Goal: Obtain resource: Download file/media

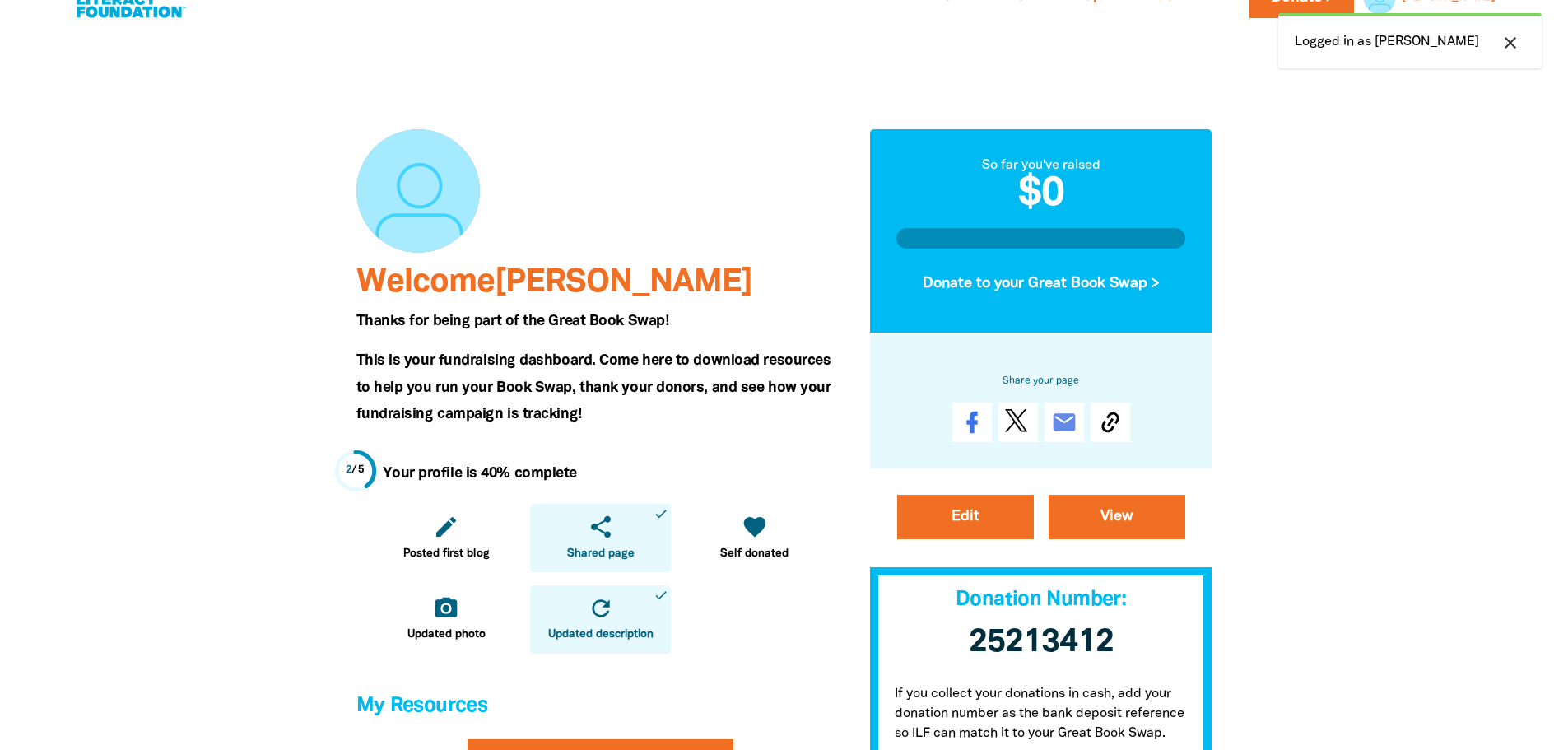
scroll to position [82, 0]
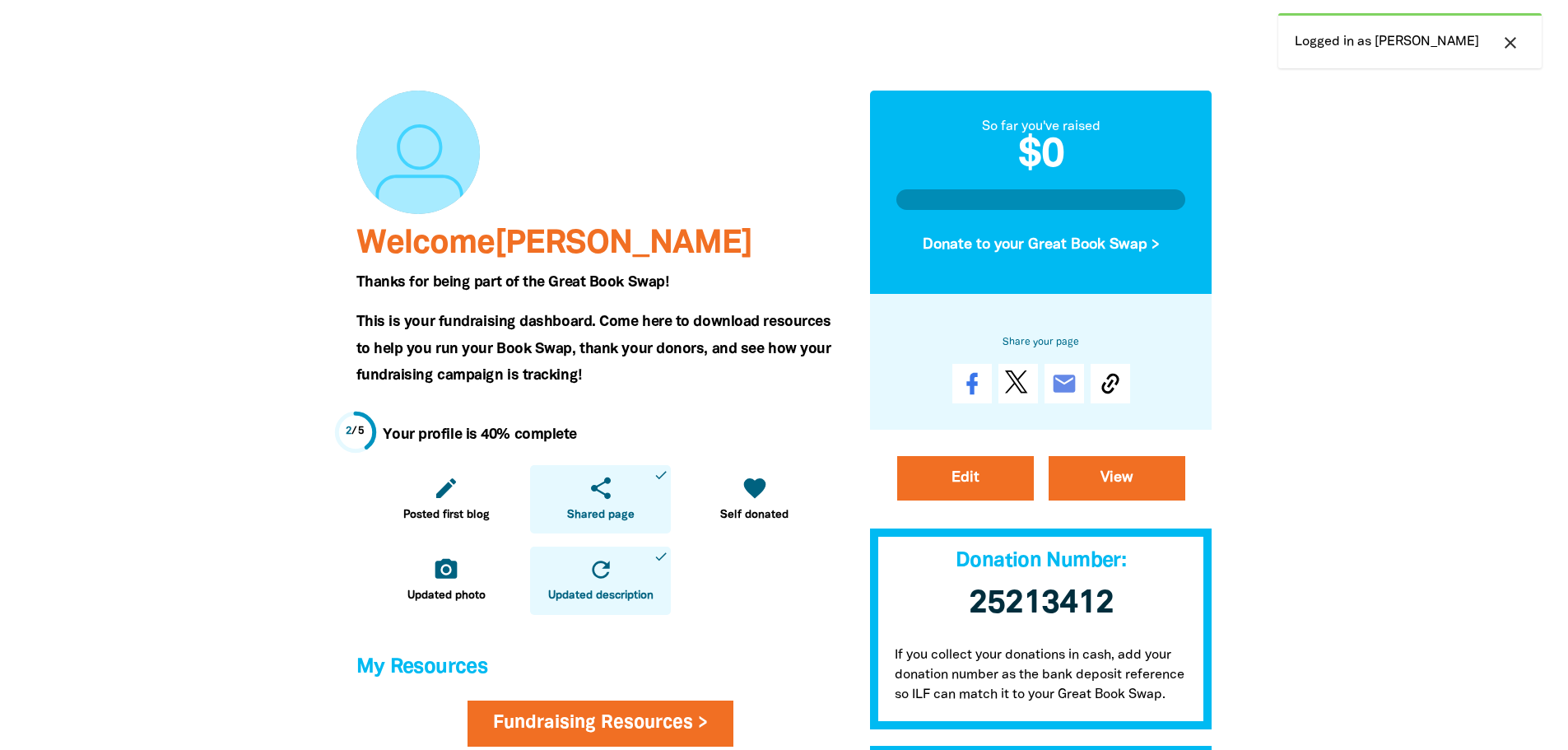
click at [1131, 387] on div "email" at bounding box center [1041, 383] width 290 height 40
click at [1116, 385] on icon at bounding box center [1109, 384] width 18 height 20
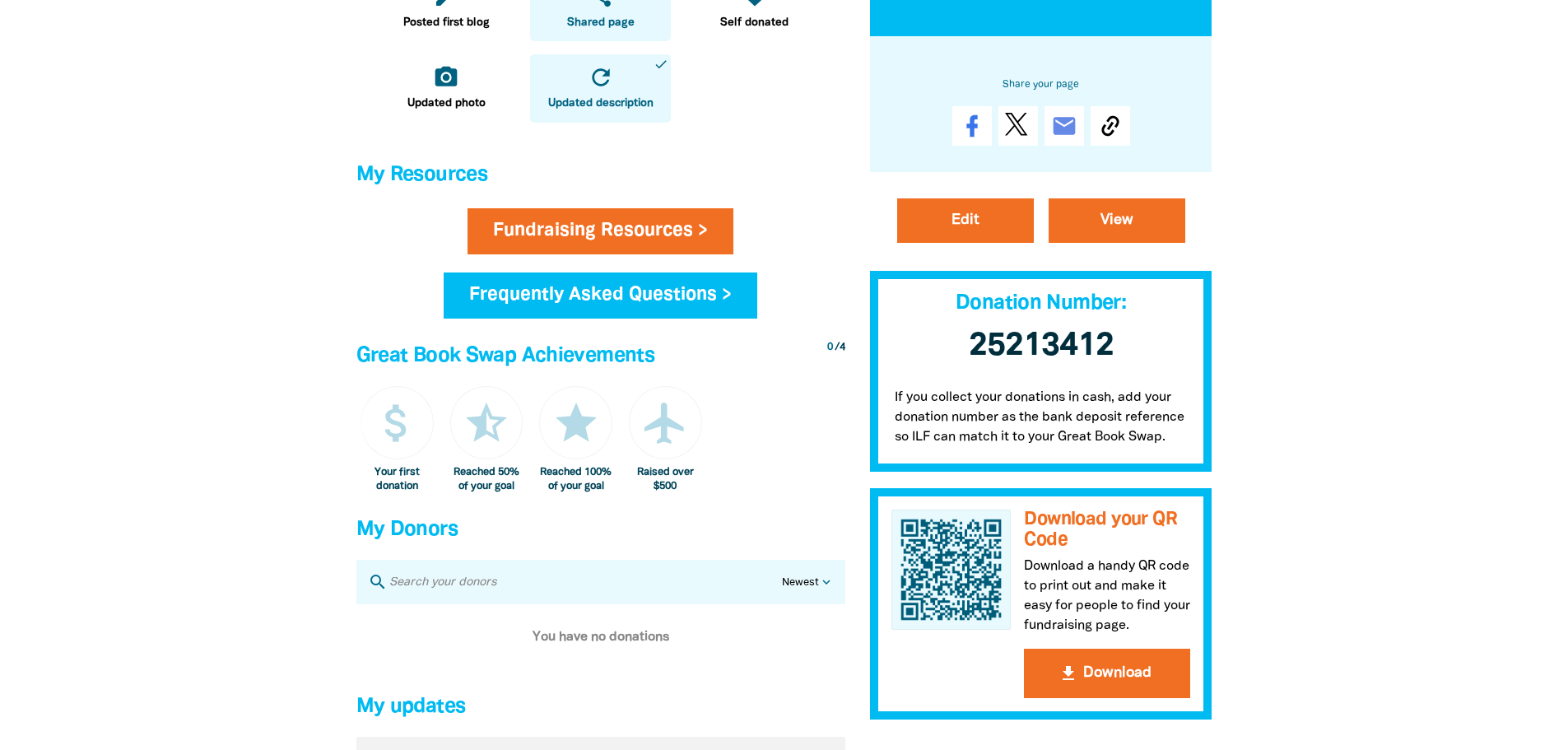
scroll to position [576, 0]
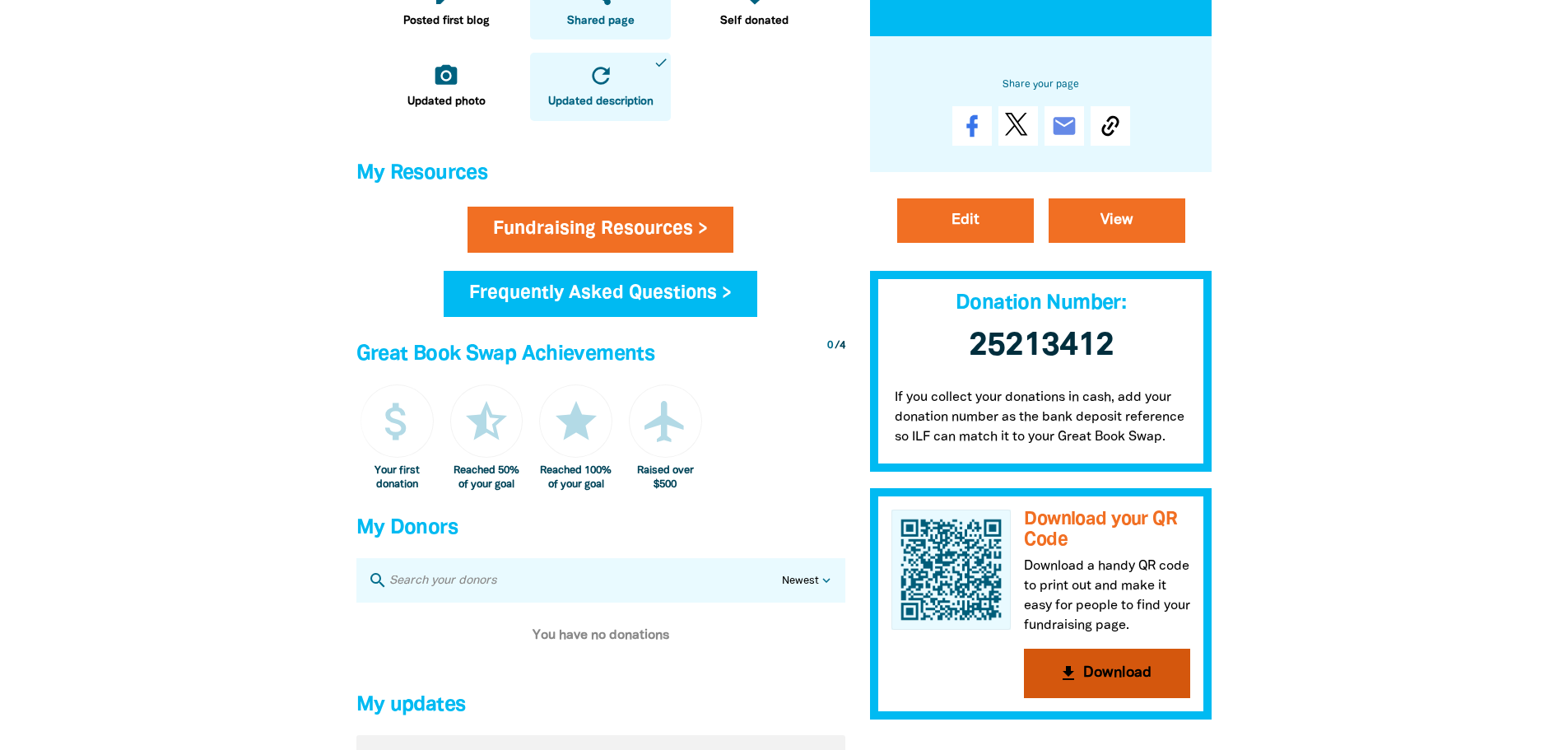
click at [1104, 672] on button "get_app Download" at bounding box center [1107, 673] width 167 height 50
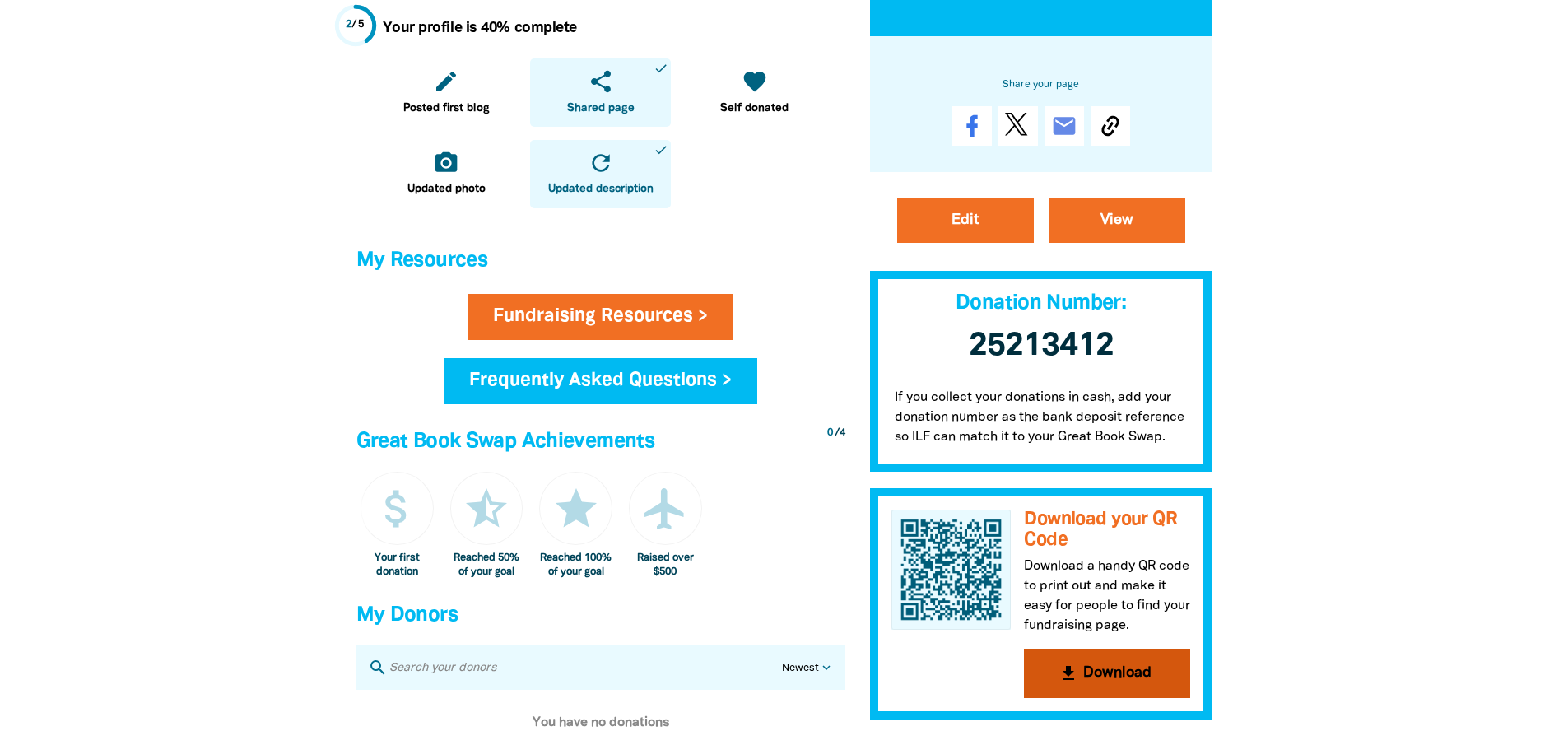
scroll to position [494, 0]
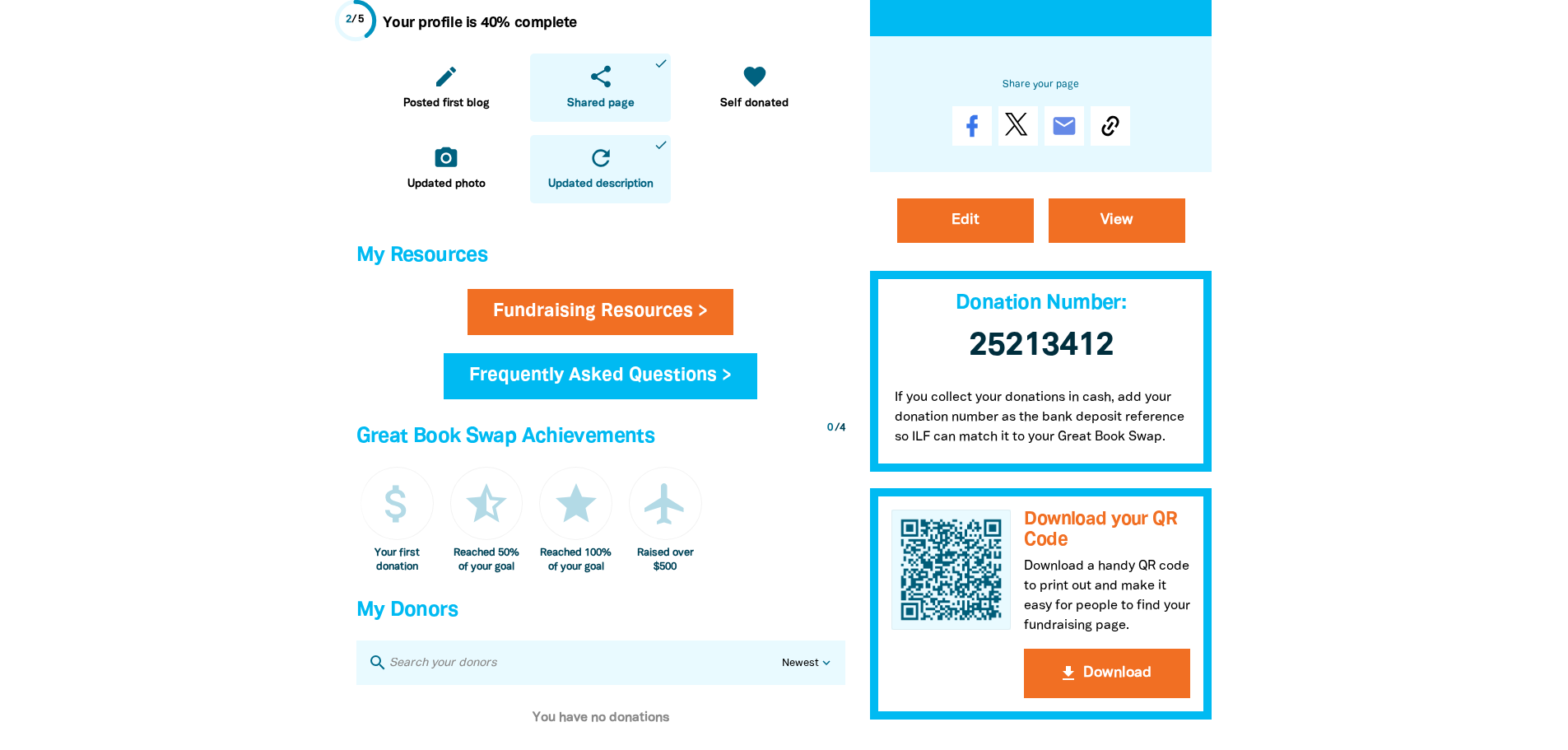
click at [555, 348] on div "Fundraising Resources > Frequently Asked Questions >" at bounding box center [601, 354] width 502 height 130
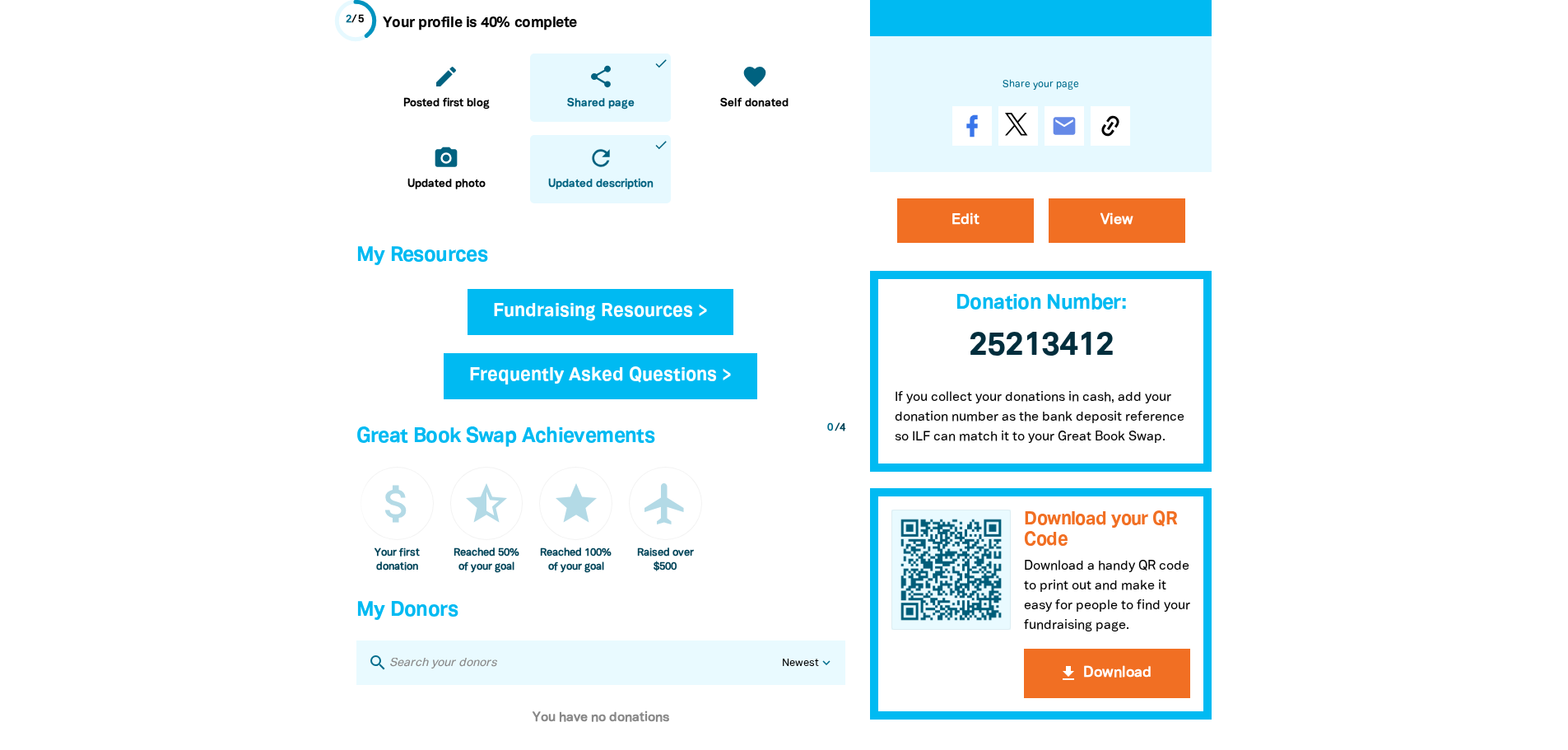
click at [556, 332] on link "Fundraising Resources >" at bounding box center [600, 311] width 266 height 46
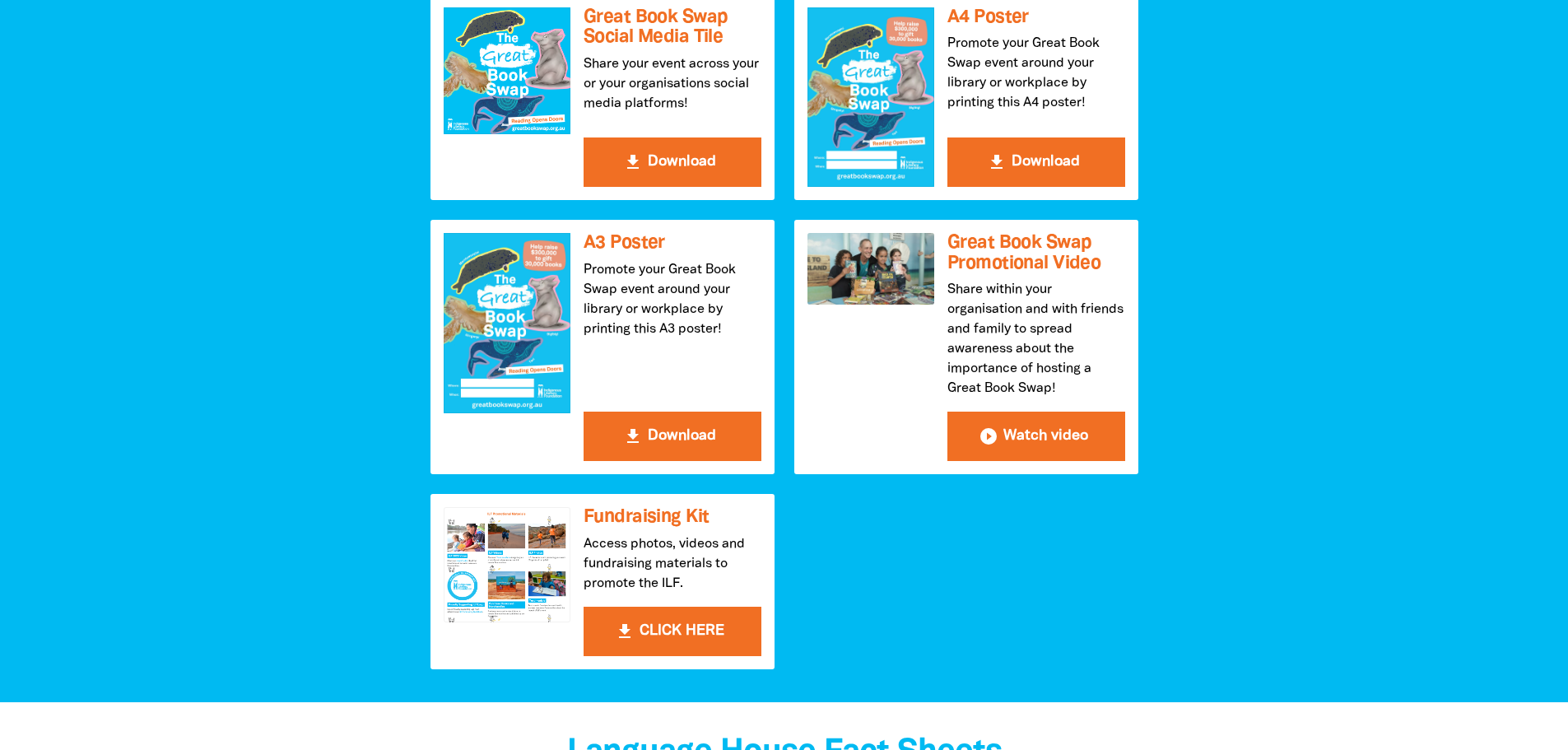
scroll to position [494, 0]
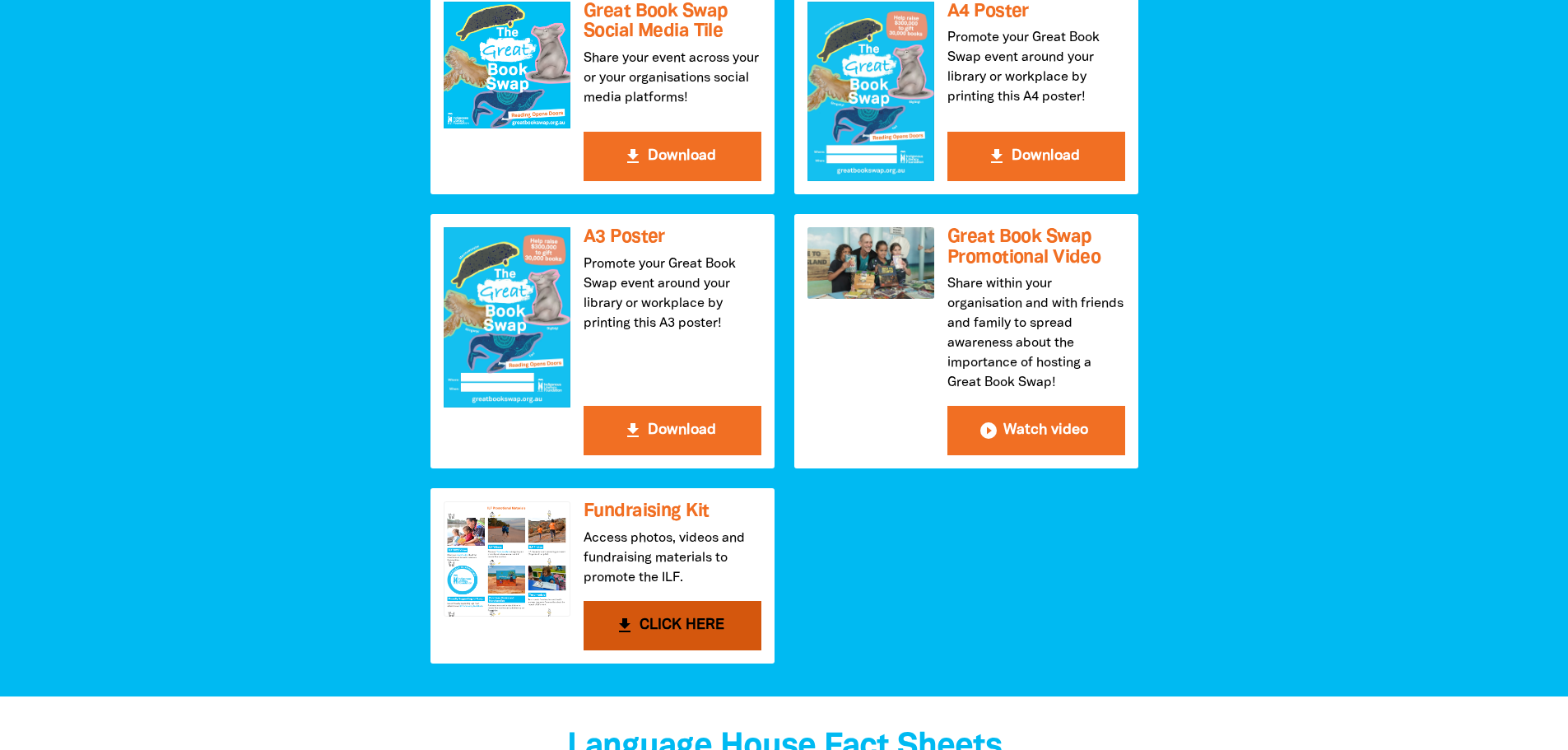
click at [647, 633] on button "get_app CLICK HERE" at bounding box center [672, 625] width 178 height 50
